Goal: Transaction & Acquisition: Download file/media

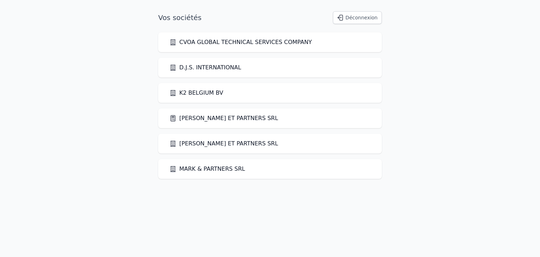
click at [203, 119] on link "[PERSON_NAME] ET PARTNERS SRL" at bounding box center [223, 118] width 109 height 8
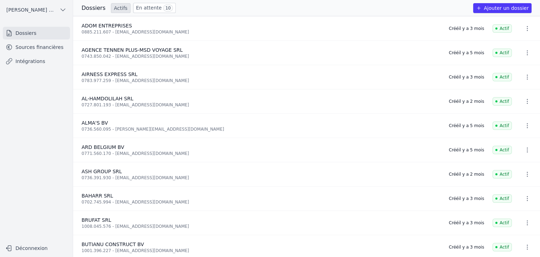
click at [39, 47] on link "Sources financières" at bounding box center [36, 47] width 67 height 13
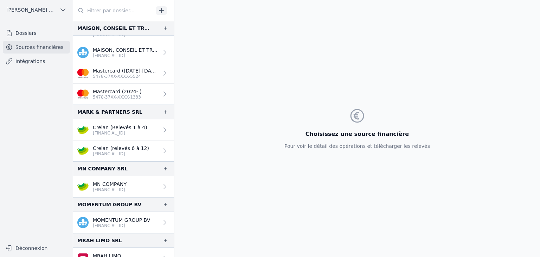
scroll to position [764, 0]
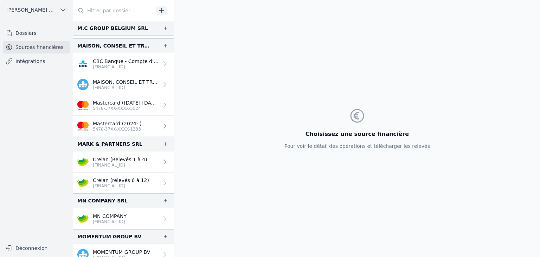
click at [106, 166] on link "Crelan (Relevés 1 à 4) [FINANCIAL_ID]" at bounding box center [123, 161] width 101 height 21
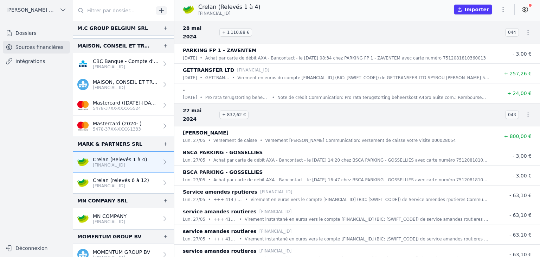
click at [506, 12] on icon "button" at bounding box center [503, 9] width 7 height 7
click at [111, 184] on div at bounding box center [270, 128] width 540 height 257
click at [111, 183] on p "[FINANCIAL_ID]" at bounding box center [121, 186] width 56 height 6
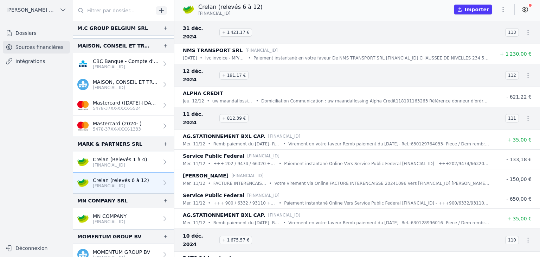
click at [500, 11] on icon "button" at bounding box center [503, 9] width 7 height 7
click at [482, 36] on button "Exporter" at bounding box center [486, 37] width 51 height 13
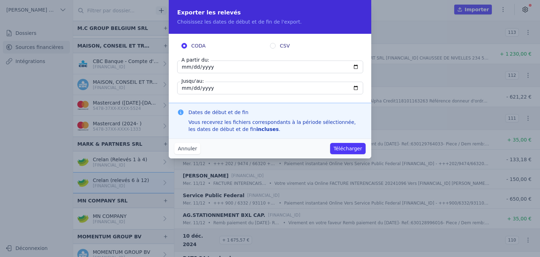
click at [184, 150] on button "Annuler" at bounding box center [187, 148] width 26 height 11
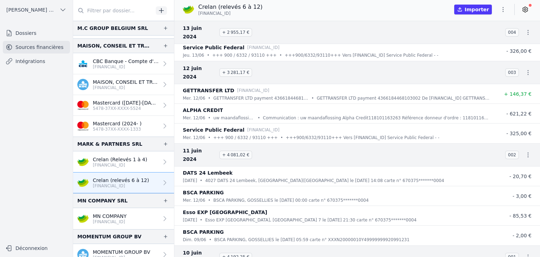
scroll to position [7557, 0]
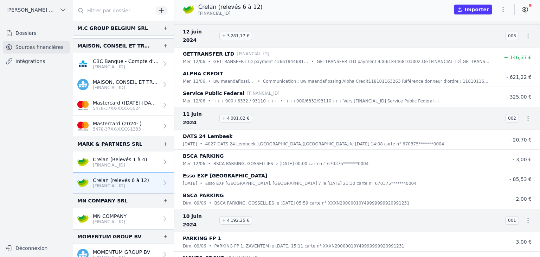
click at [501, 11] on icon "button" at bounding box center [503, 9] width 7 height 7
click at [475, 39] on button "Exporter" at bounding box center [486, 37] width 51 height 13
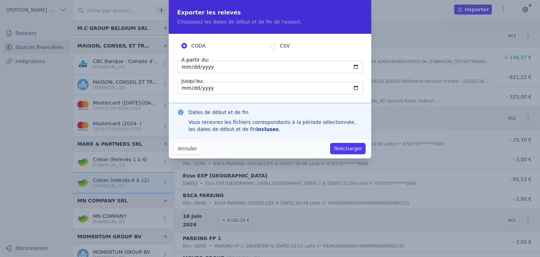
click at [182, 68] on input "[DATE]" at bounding box center [270, 66] width 186 height 13
type input "[DATE]"
click at [183, 69] on input "[DATE]" at bounding box center [270, 66] width 186 height 13
type input "[DATE]"
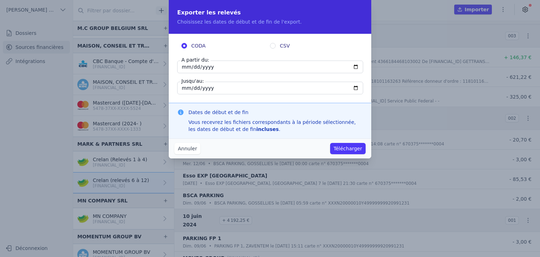
click at [330, 143] on button "Télécharger" at bounding box center [348, 148] width 36 height 11
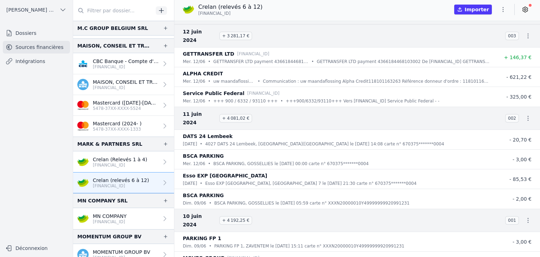
click at [94, 162] on p "[FINANCIAL_ID]" at bounding box center [120, 165] width 54 height 6
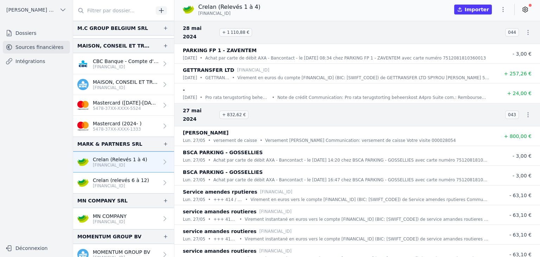
click at [502, 11] on icon "button" at bounding box center [503, 9] width 7 height 7
click at [481, 38] on button "Exporter" at bounding box center [486, 37] width 51 height 13
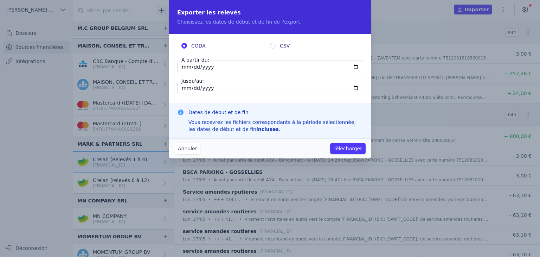
click at [353, 66] on input "[DATE]" at bounding box center [270, 66] width 186 height 13
type input "[DATE]"
click at [184, 89] on input "[DATE]" at bounding box center [270, 88] width 186 height 13
click at [356, 88] on input "[DATE]" at bounding box center [270, 88] width 186 height 13
type input "[DATE]"
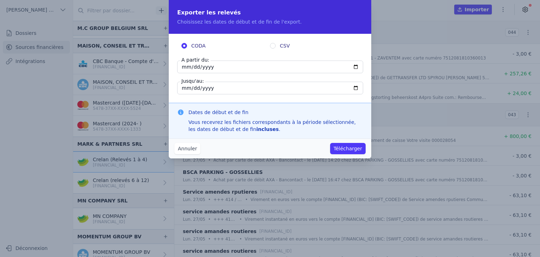
click at [340, 151] on button "Télécharger" at bounding box center [348, 148] width 36 height 11
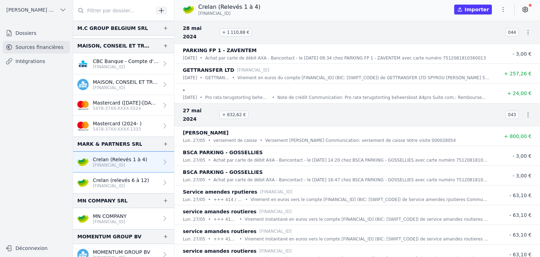
click at [24, 38] on link "Dossiers" at bounding box center [36, 33] width 67 height 13
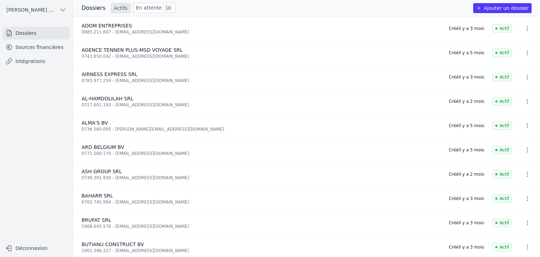
click at [18, 62] on link "Intégrations" at bounding box center [36, 61] width 67 height 13
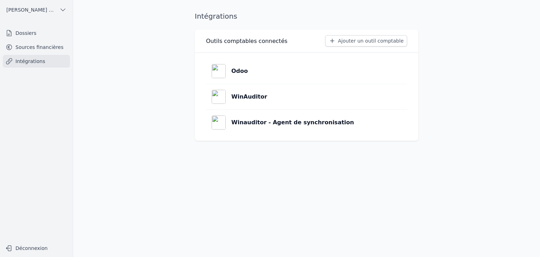
click at [36, 48] on link "Sources financières" at bounding box center [36, 47] width 67 height 13
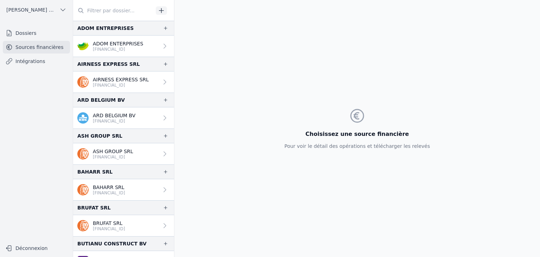
click at [29, 34] on link "Dossiers" at bounding box center [36, 33] width 67 height 13
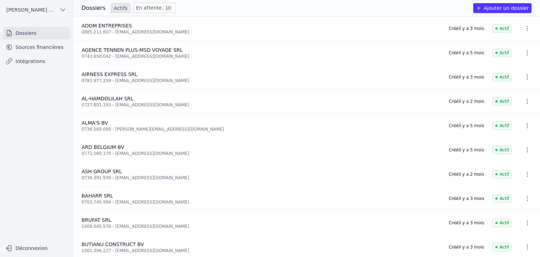
click at [58, 12] on button "[PERSON_NAME] ET PARTNERS SRL" at bounding box center [36, 9] width 67 height 11
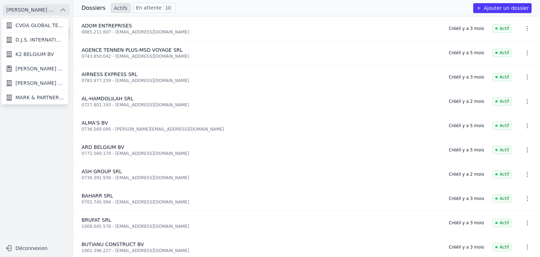
click at [31, 100] on span "MARK & PARTNERS SRL" at bounding box center [39, 97] width 49 height 7
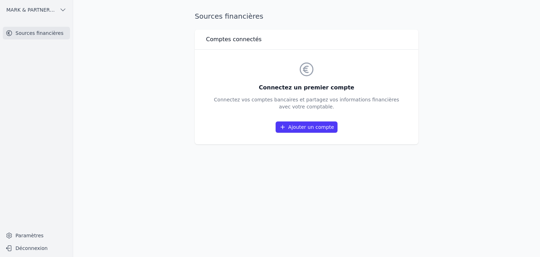
click at [28, 35] on link "Sources financières" at bounding box center [36, 33] width 67 height 13
click at [58, 10] on button "MARK & PARTNERS SRL" at bounding box center [36, 9] width 67 height 11
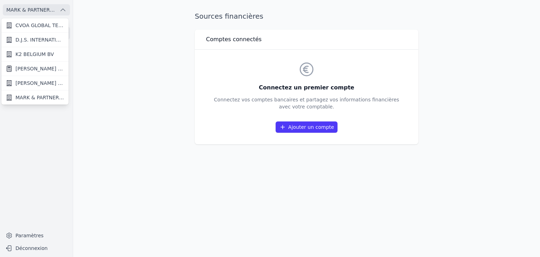
click at [30, 83] on span "[PERSON_NAME] ET PARTNERS SRL" at bounding box center [39, 82] width 49 height 7
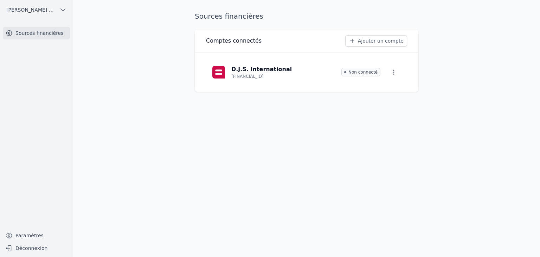
click at [58, 14] on button "[PERSON_NAME] ET PARTNERS SRL" at bounding box center [36, 9] width 67 height 11
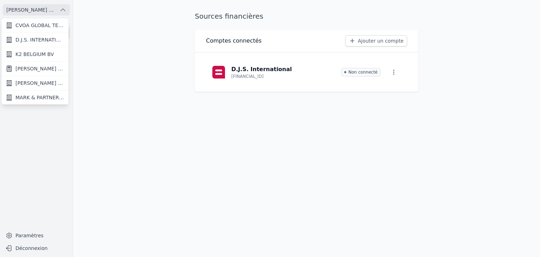
click at [26, 71] on span "[PERSON_NAME] ET PARTNERS SRL" at bounding box center [39, 68] width 49 height 7
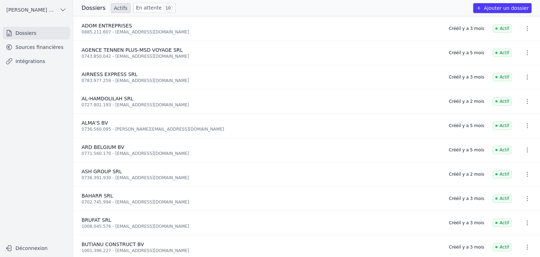
click at [24, 48] on link "Sources financières" at bounding box center [36, 47] width 67 height 13
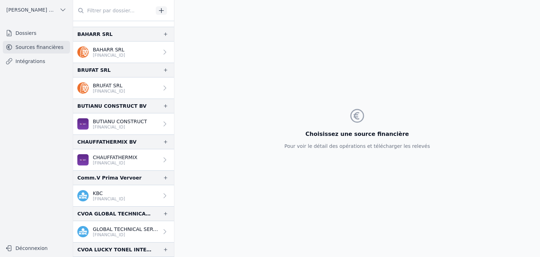
scroll to position [229, 0]
